Goal: Communication & Community: Answer question/provide support

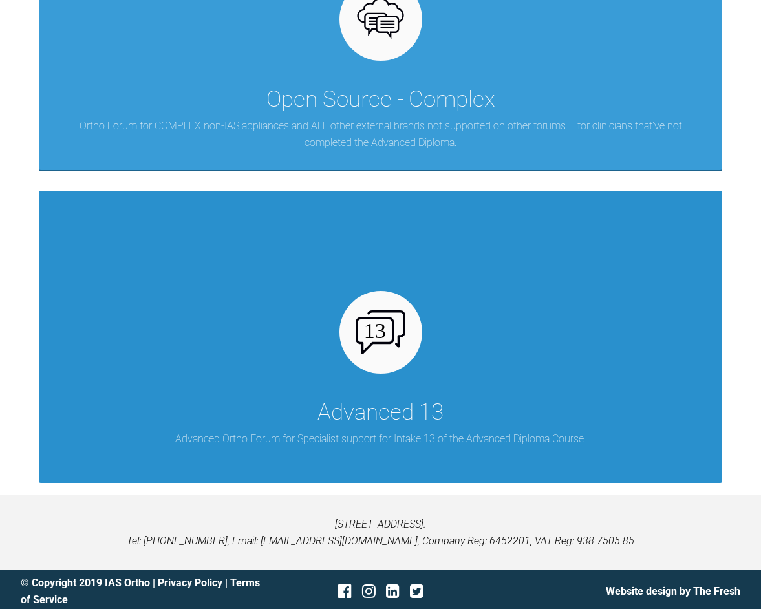
click at [390, 354] on div at bounding box center [381, 332] width 83 height 83
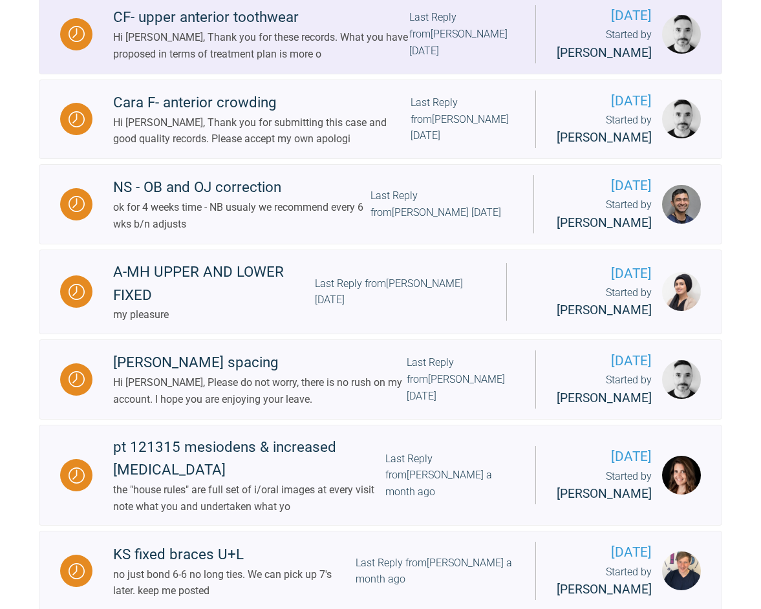
scroll to position [1582, 0]
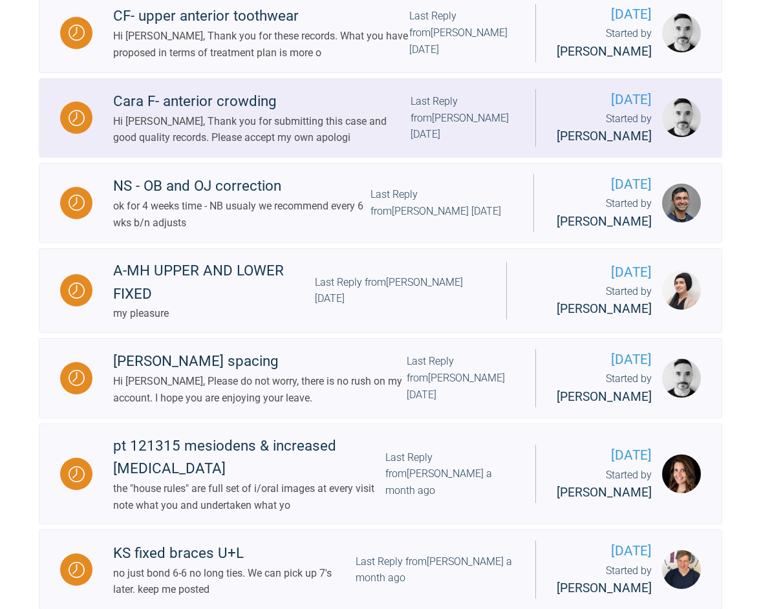
click at [217, 146] on div "Hi [PERSON_NAME], Thank you for submitting this case and good quality records. …" at bounding box center [262, 129] width 298 height 33
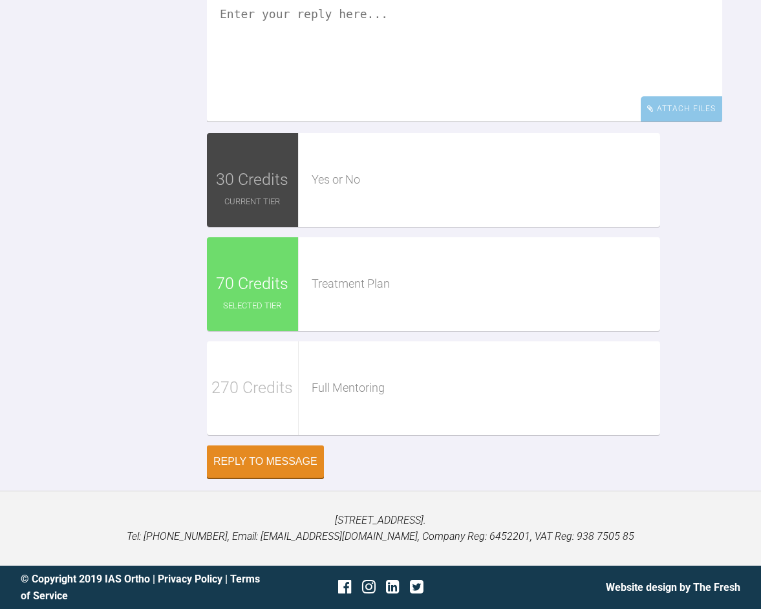
scroll to position [1785, 0]
click at [292, 377] on span "270 Credits" at bounding box center [253, 388] width 82 height 26
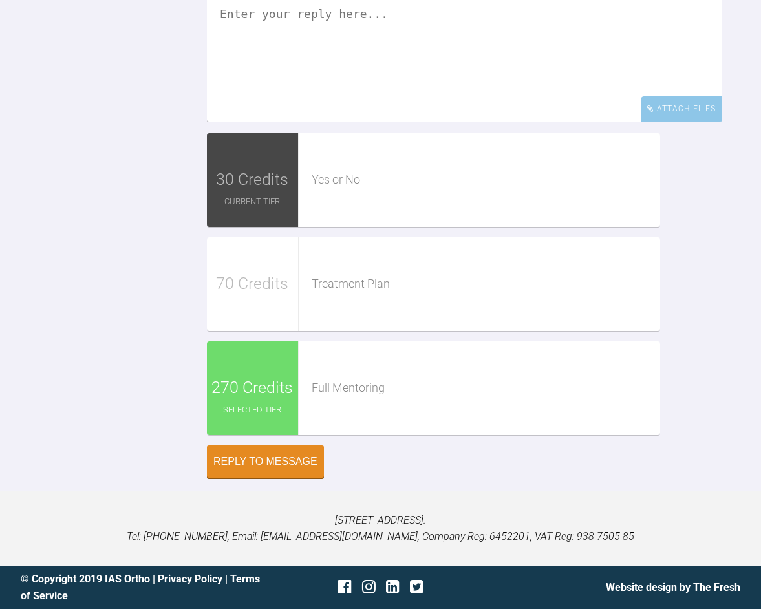
click at [298, 274] on div "70 Credits" at bounding box center [253, 284] width 92 height 94
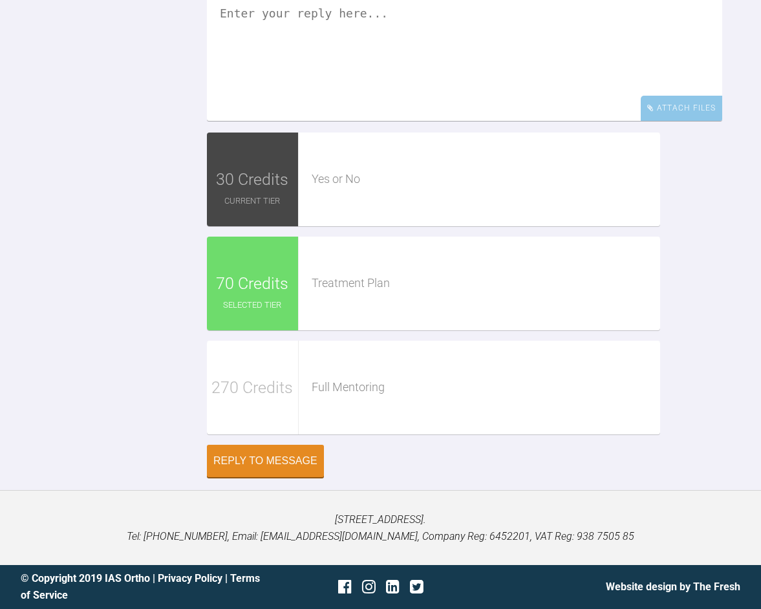
scroll to position [1676, 0]
click at [345, 121] on textarea at bounding box center [465, 56] width 516 height 129
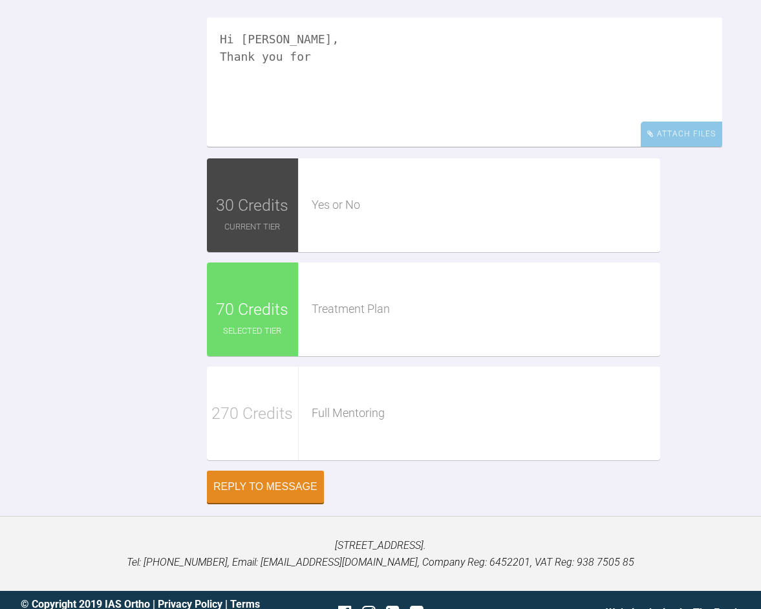
scroll to position [1319, 0]
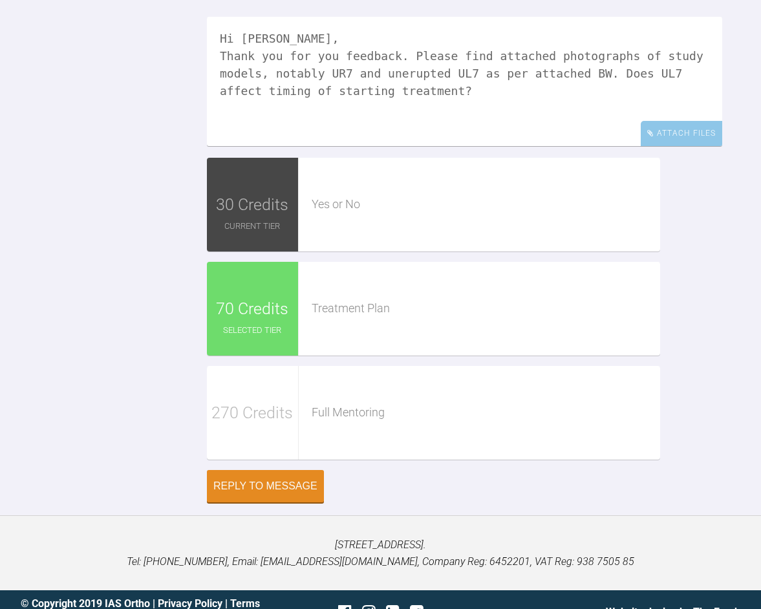
click at [369, 146] on textarea "Hi [PERSON_NAME], Thank you for you feedback. Please find attached photographs …" at bounding box center [465, 81] width 516 height 129
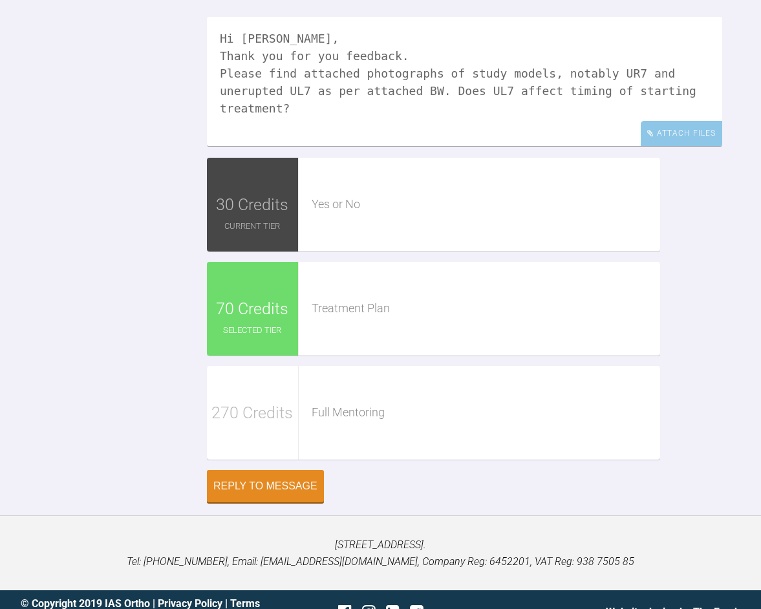
click at [527, 146] on textarea "Hi [PERSON_NAME], Thank you for you feedback. Please find attached photographs …" at bounding box center [465, 81] width 516 height 129
click at [276, 146] on textarea "Hi [PERSON_NAME], Thank you for you feedback. Please find attached photographs …" at bounding box center [465, 81] width 516 height 129
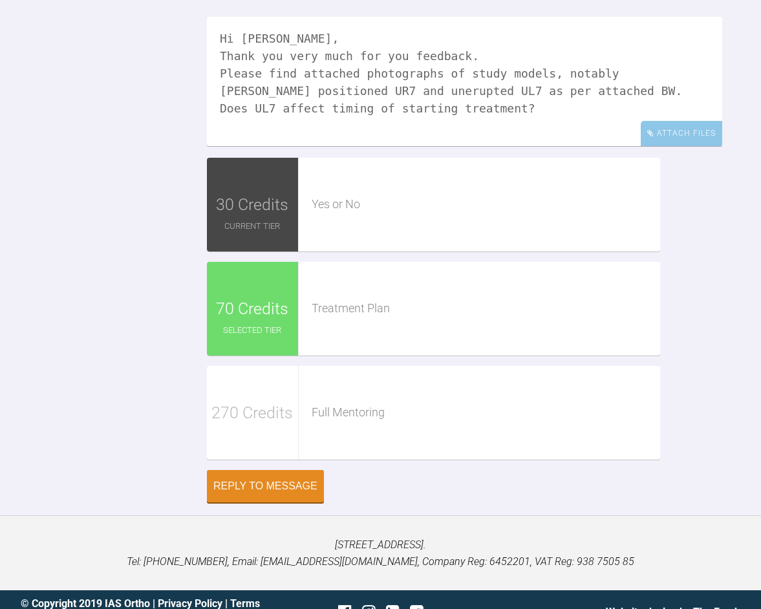
click at [368, 146] on textarea "Hi [PERSON_NAME], Thank you very much for you feedback. Please find attached ph…" at bounding box center [465, 81] width 516 height 129
click at [640, 146] on textarea "Hi [PERSON_NAME], Thank you very much for your feedback. Please find attached p…" at bounding box center [465, 81] width 516 height 129
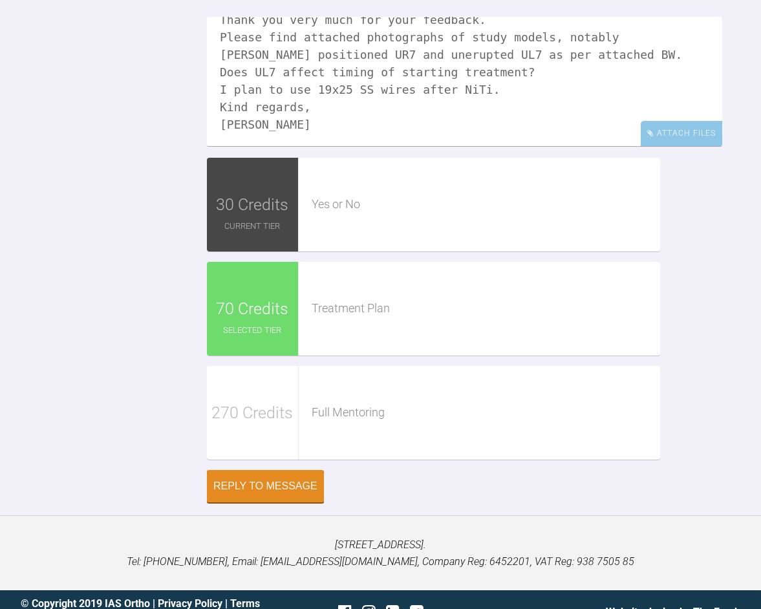
scroll to position [36, 0]
click at [437, 146] on textarea "Hi [PERSON_NAME], Thank you very much for your feedback. Please find attached p…" at bounding box center [465, 81] width 516 height 129
drag, startPoint x: 514, startPoint y: 497, endPoint x: 501, endPoint y: 530, distance: 35.4
click at [514, 146] on textarea "Hi [PERSON_NAME], Thank you very much for your feedback. Please find attached p…" at bounding box center [465, 81] width 516 height 129
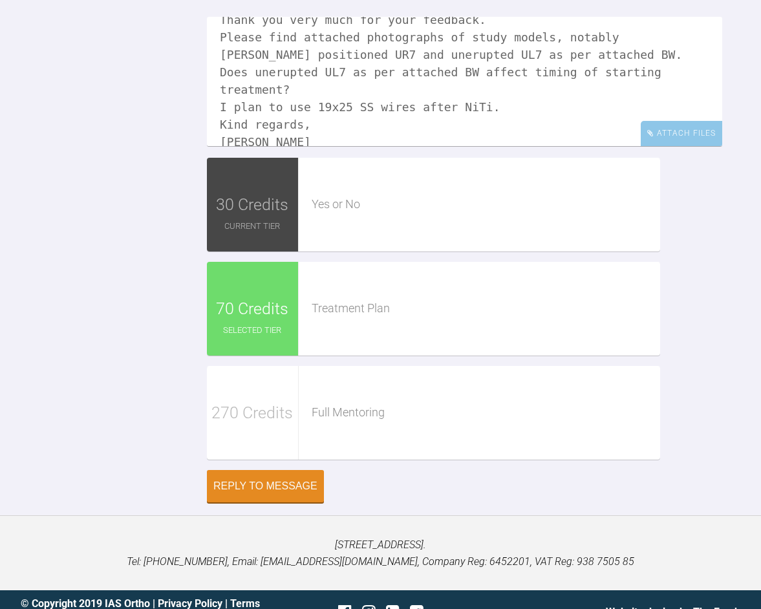
click at [400, 146] on textarea "Hi [PERSON_NAME], Thank you very much for your feedback. Please find attached p…" at bounding box center [465, 81] width 516 height 129
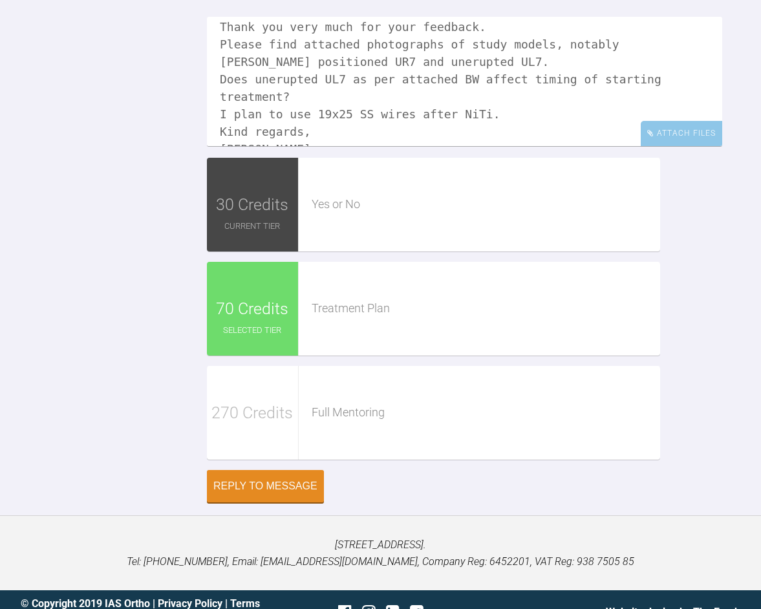
scroll to position [30, 0]
drag, startPoint x: 553, startPoint y: 521, endPoint x: 550, endPoint y: 551, distance: 29.3
click at [553, 146] on textarea "Hi [PERSON_NAME], Thank you very much for your feedback. Please find attached p…" at bounding box center [465, 81] width 516 height 129
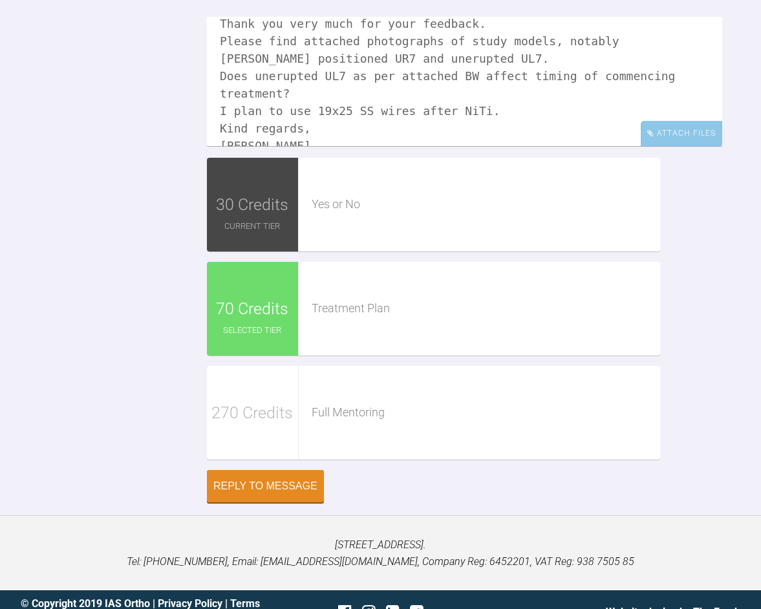
click at [465, 146] on textarea "Hi [PERSON_NAME], Thank you very much for your feedback. Please find attached p…" at bounding box center [465, 81] width 516 height 129
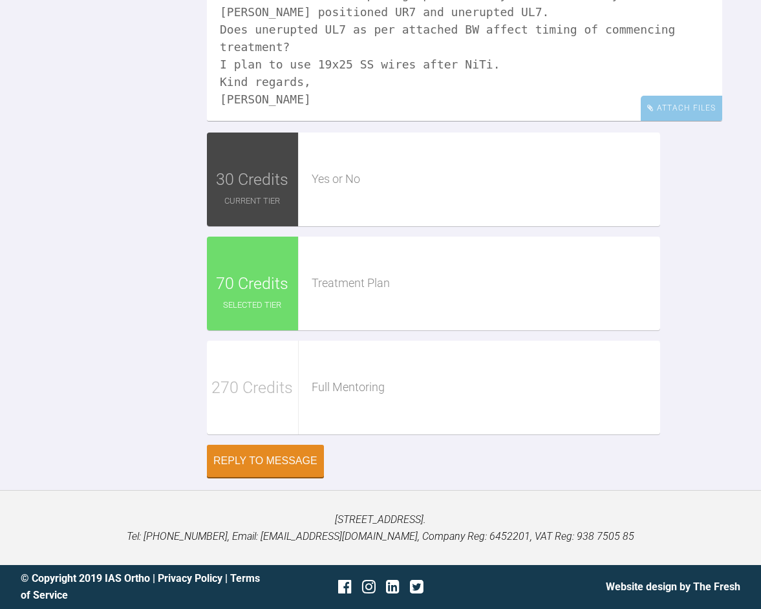
scroll to position [54, 0]
click at [657, 121] on div "Attach Files" at bounding box center [682, 108] width 82 height 25
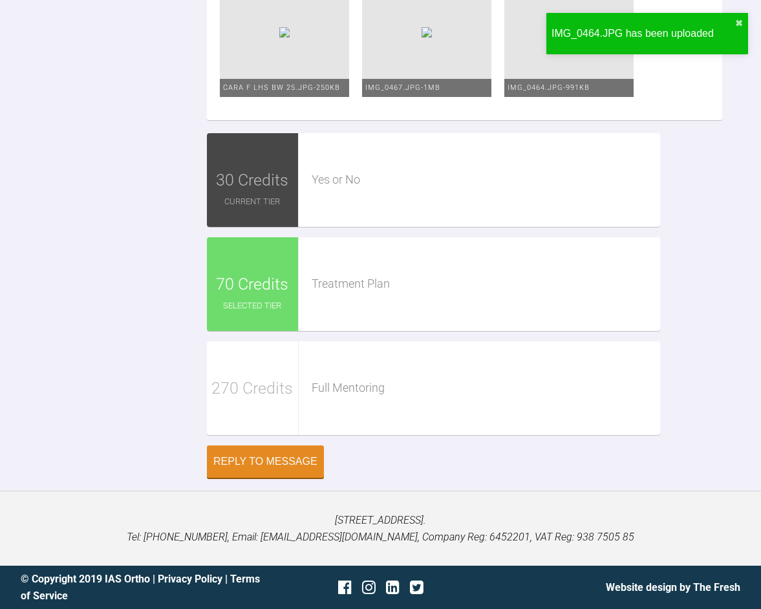
scroll to position [1910, 0]
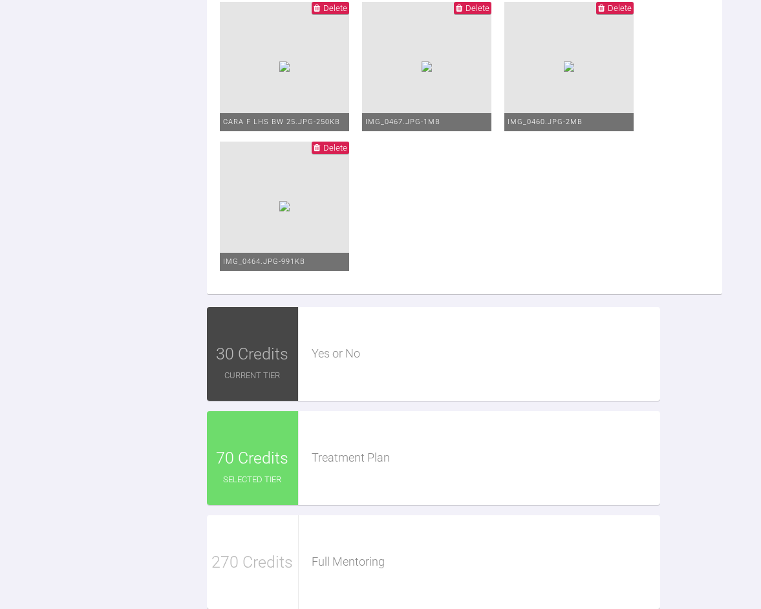
scroll to position [1635, 0]
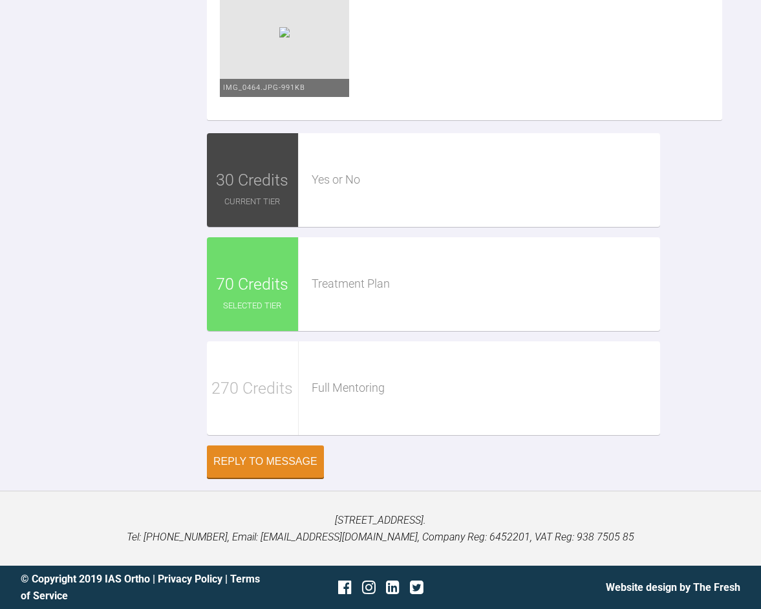
scroll to position [2250, 0]
type textarea "Hi [PERSON_NAME], Thank you very much for your feedback. Please find attached p…"
click at [265, 466] on div "Reply to Message" at bounding box center [266, 463] width 104 height 12
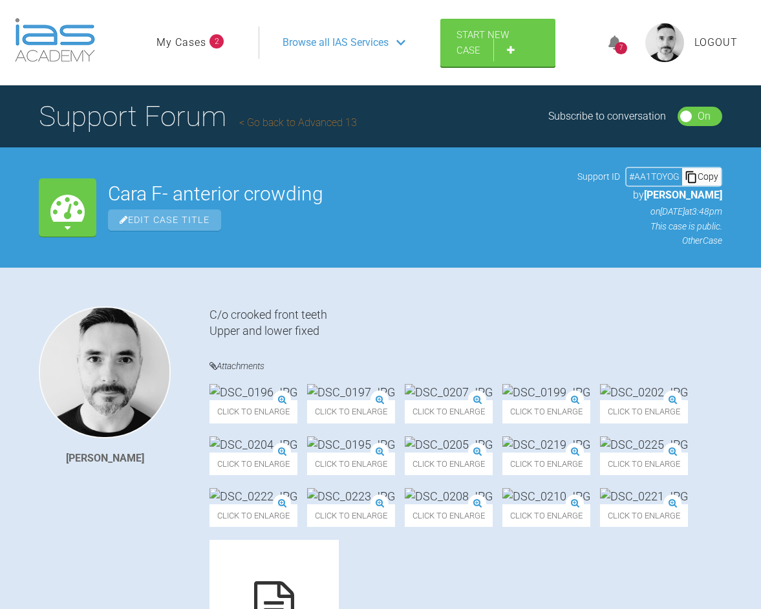
scroll to position [0, 0]
click at [294, 123] on link "Go back to Advanced 13" at bounding box center [298, 122] width 118 height 12
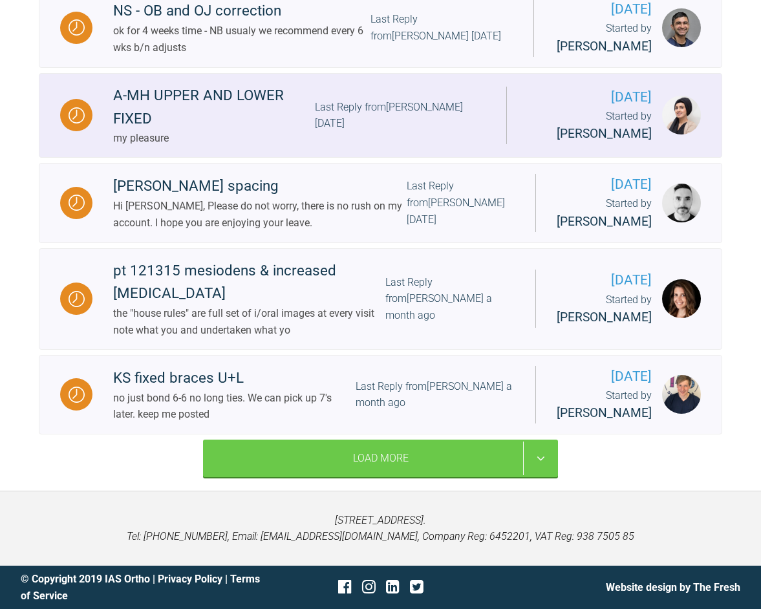
scroll to position [1901, 0]
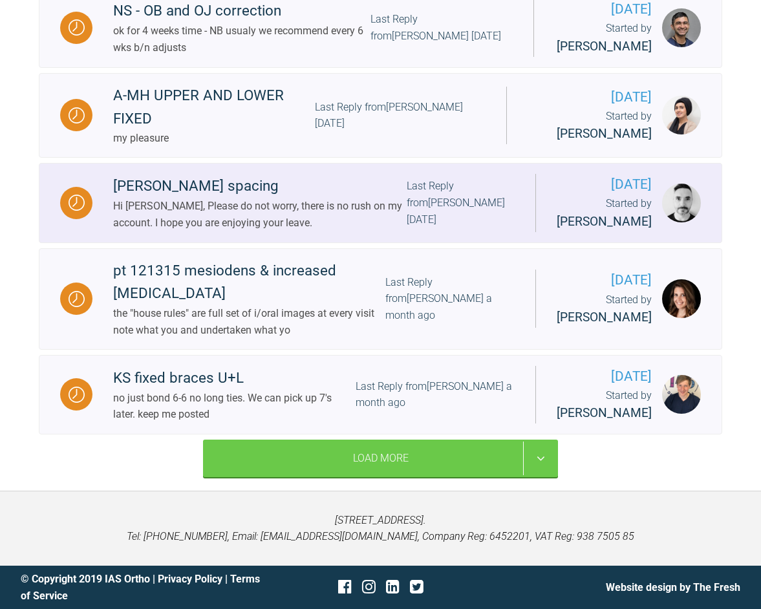
click at [223, 198] on div "[PERSON_NAME] spacing" at bounding box center [260, 186] width 294 height 23
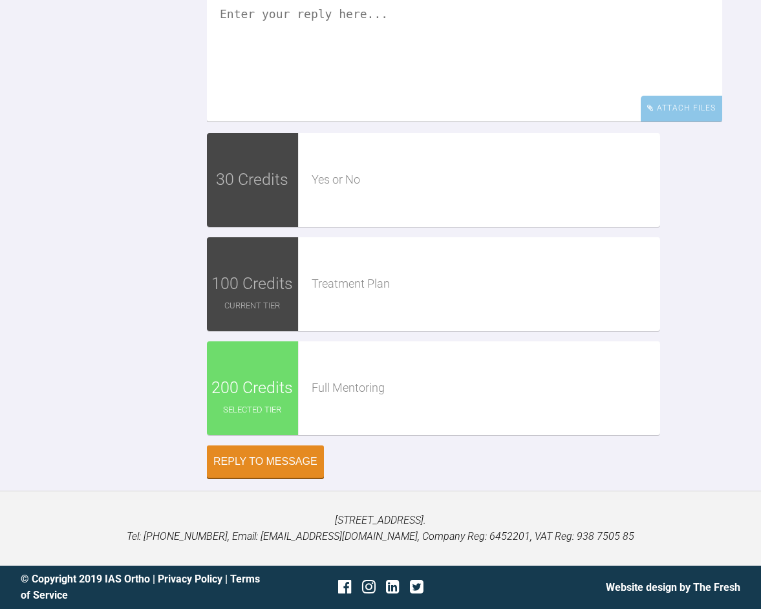
scroll to position [4702, 0]
click at [432, 122] on textarea at bounding box center [465, 56] width 516 height 129
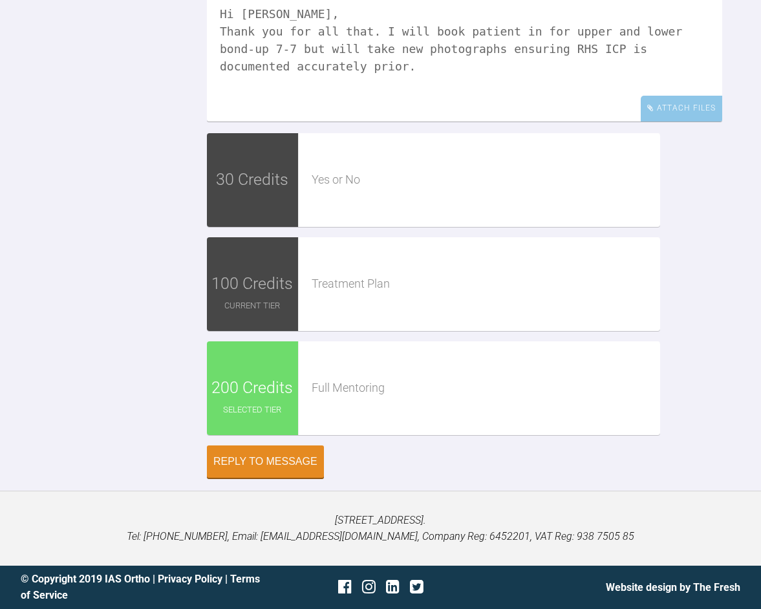
click at [290, 122] on textarea "Hi [PERSON_NAME], Thank you for all that. I will book patient in for upper and …" at bounding box center [465, 56] width 516 height 129
drag, startPoint x: 567, startPoint y: 520, endPoint x: 565, endPoint y: 539, distance: 19.5
click at [567, 122] on textarea "Hi [PERSON_NAME], Thank you for all that. I will book patient in for upper and …" at bounding box center [465, 56] width 516 height 129
drag, startPoint x: 355, startPoint y: 501, endPoint x: 352, endPoint y: 536, distance: 34.4
click at [355, 122] on textarea "Hi [PERSON_NAME], Thank you for all that. I will book patient in for upper and …" at bounding box center [465, 56] width 516 height 129
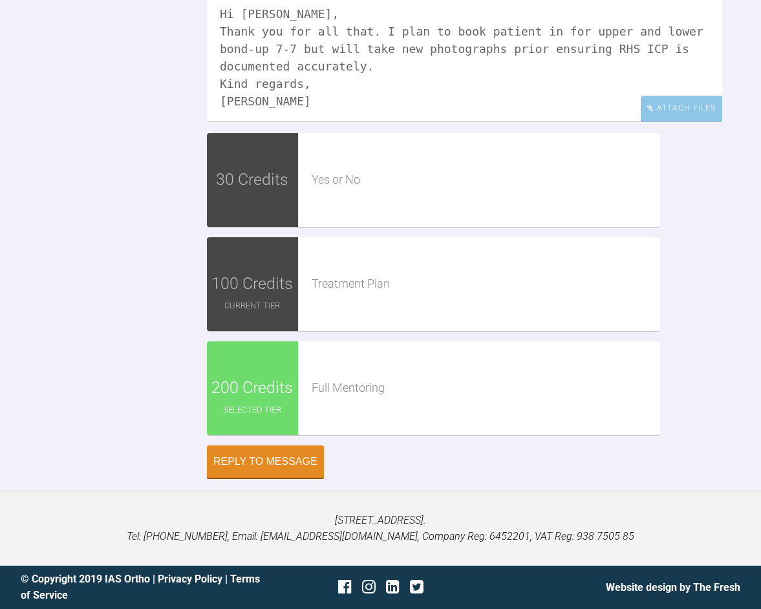
scroll to position [4723, 0]
click at [340, 122] on textarea "Hi [PERSON_NAME], Thank you for all that. I plan to book patient in for upper a…" at bounding box center [465, 56] width 516 height 129
click at [667, 122] on textarea "Hi [PERSON_NAME], Thank you for all that. I plan to book patient in for upper a…" at bounding box center [465, 56] width 516 height 129
click at [340, 122] on textarea "Hi [PERSON_NAME], Thank you for all that. I plan to book patient in for upper a…" at bounding box center [465, 56] width 516 height 129
click at [334, 122] on textarea "Hi [PERSON_NAME], Thank you for all that. I plan to book patient in for upper a…" at bounding box center [465, 56] width 516 height 129
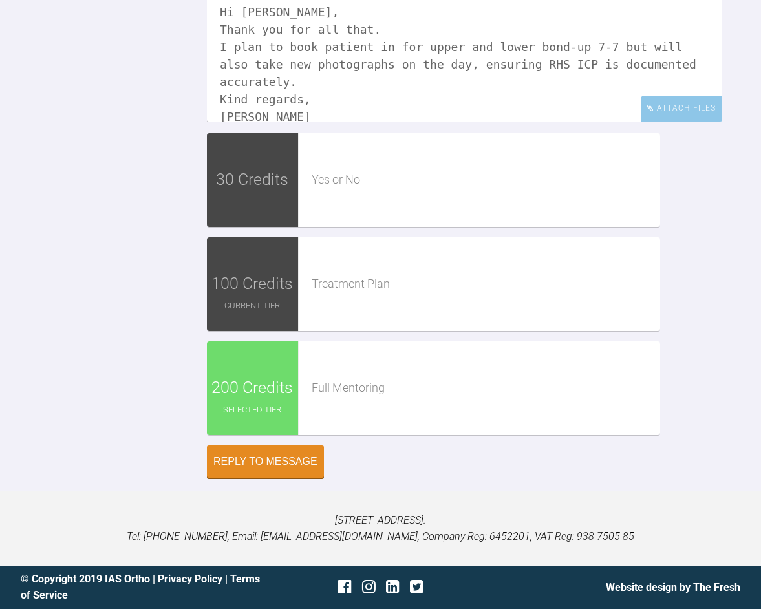
scroll to position [1, 0]
click at [574, 122] on textarea "Hi [PERSON_NAME], Thank you for all that. I plan to book patient in for upper a…" at bounding box center [465, 56] width 516 height 129
type textarea "Hi [PERSON_NAME], Thank you for all that. I plan to book patient in for upper a…"
click at [279, 479] on button "Reply to Message" at bounding box center [265, 463] width 117 height 32
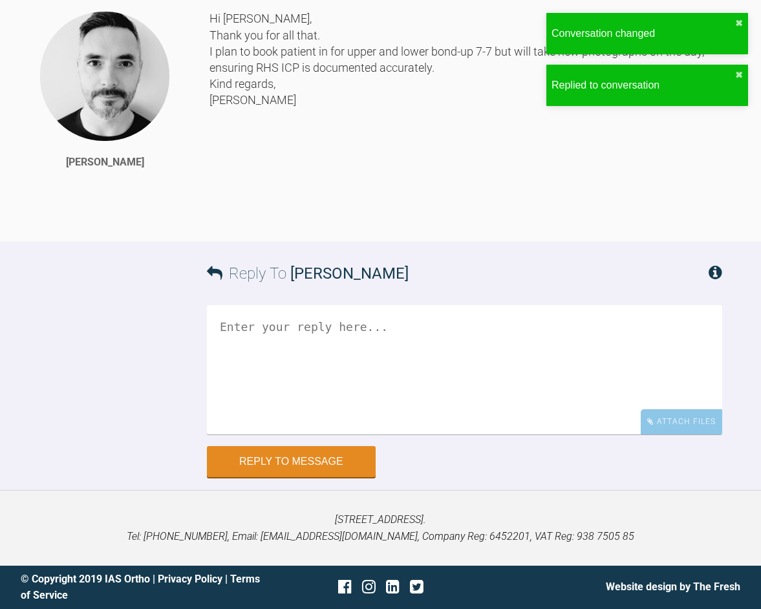
scroll to position [5210, 0]
